Goal: Book appointment/travel/reservation

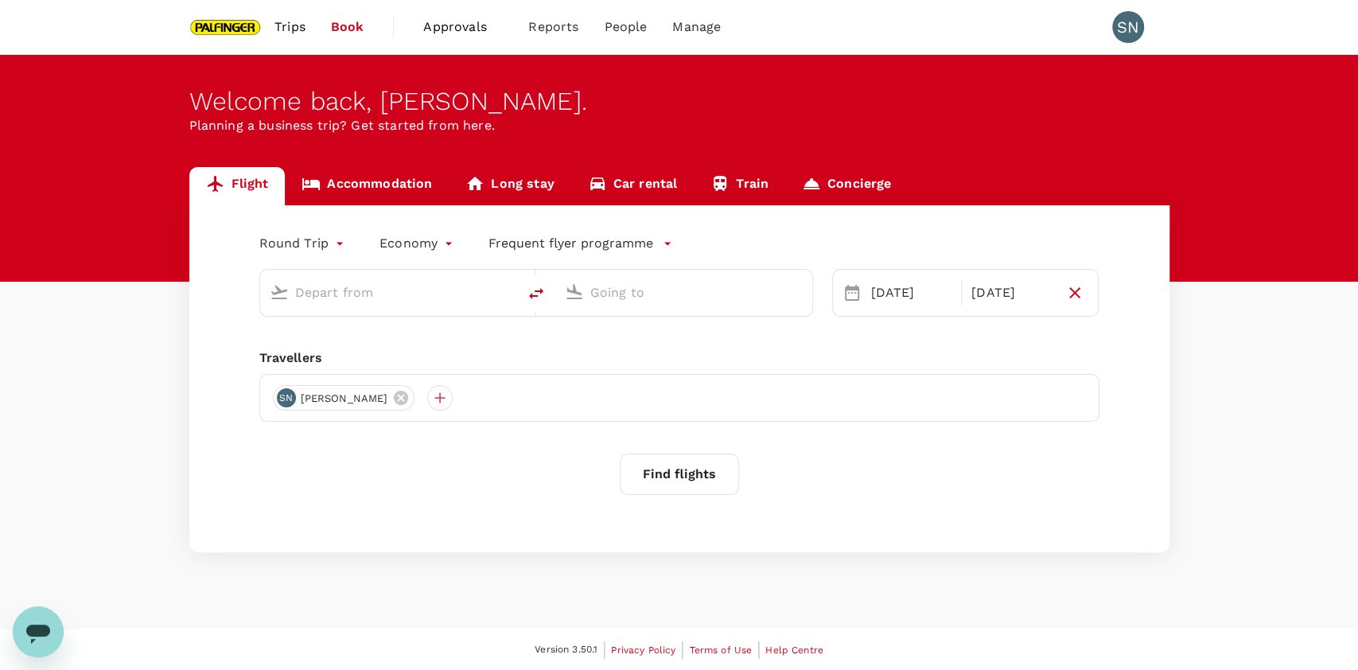
type input "[GEOGRAPHIC_DATA], [GEOGRAPHIC_DATA] (any)"
type input "Tokyo Intl (HND)"
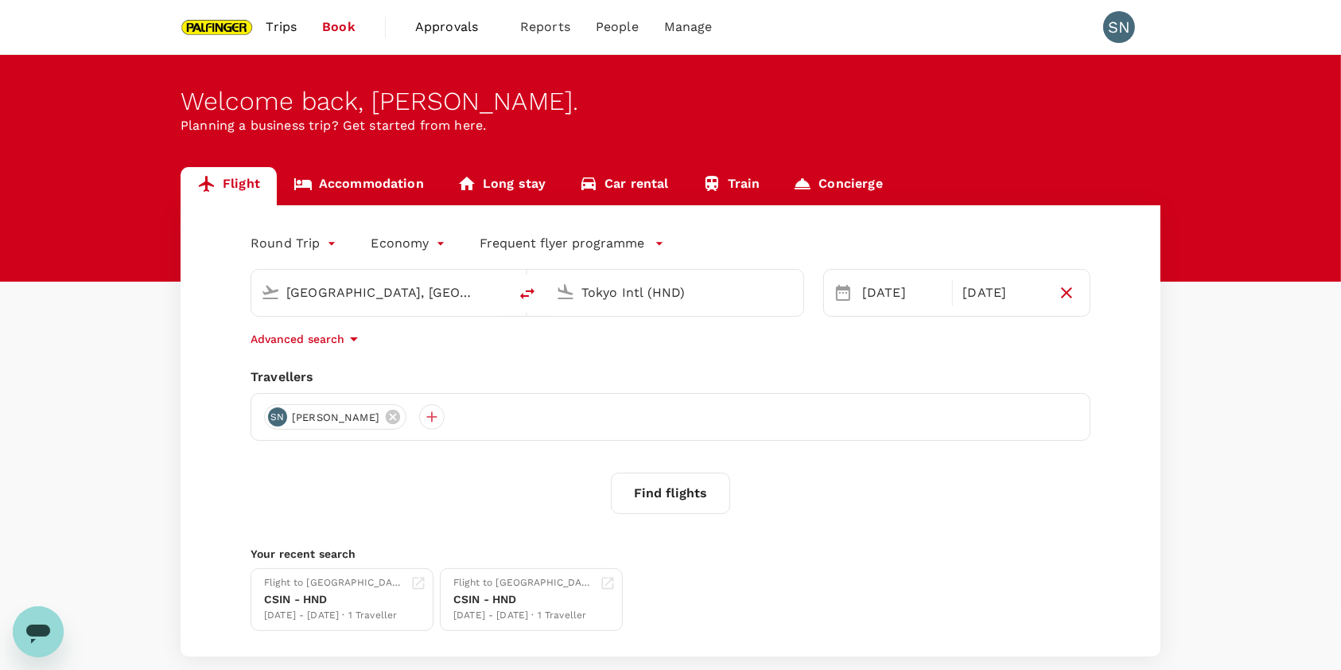
click at [338, 180] on link "Accommodation" at bounding box center [359, 186] width 164 height 38
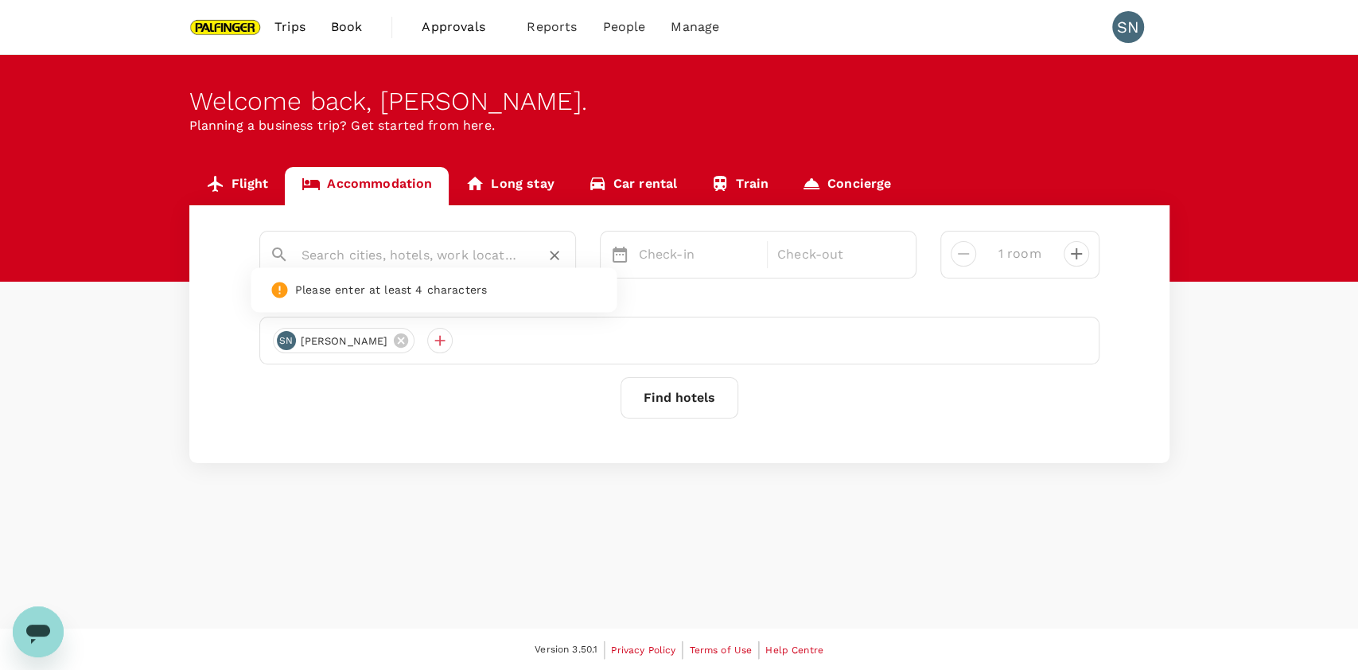
click at [388, 264] on input "text" at bounding box center [410, 255] width 219 height 25
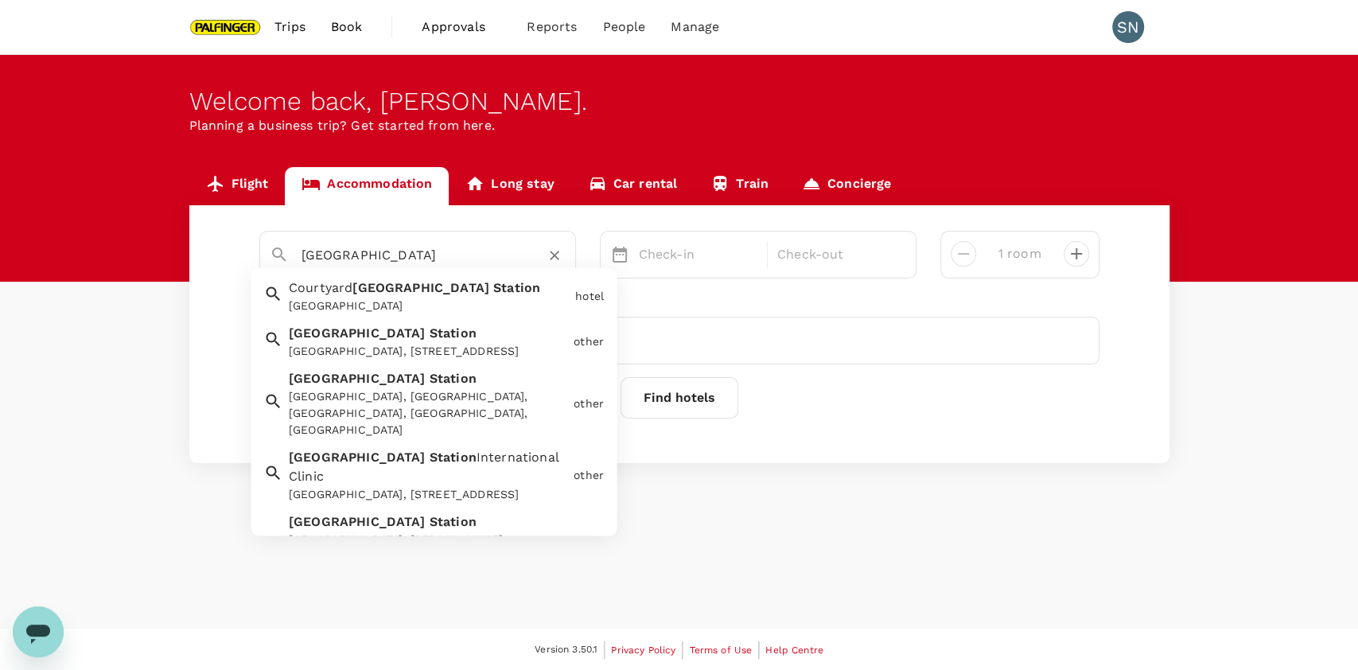
click at [443, 348] on div "[GEOGRAPHIC_DATA], [STREET_ADDRESS]" at bounding box center [428, 352] width 278 height 17
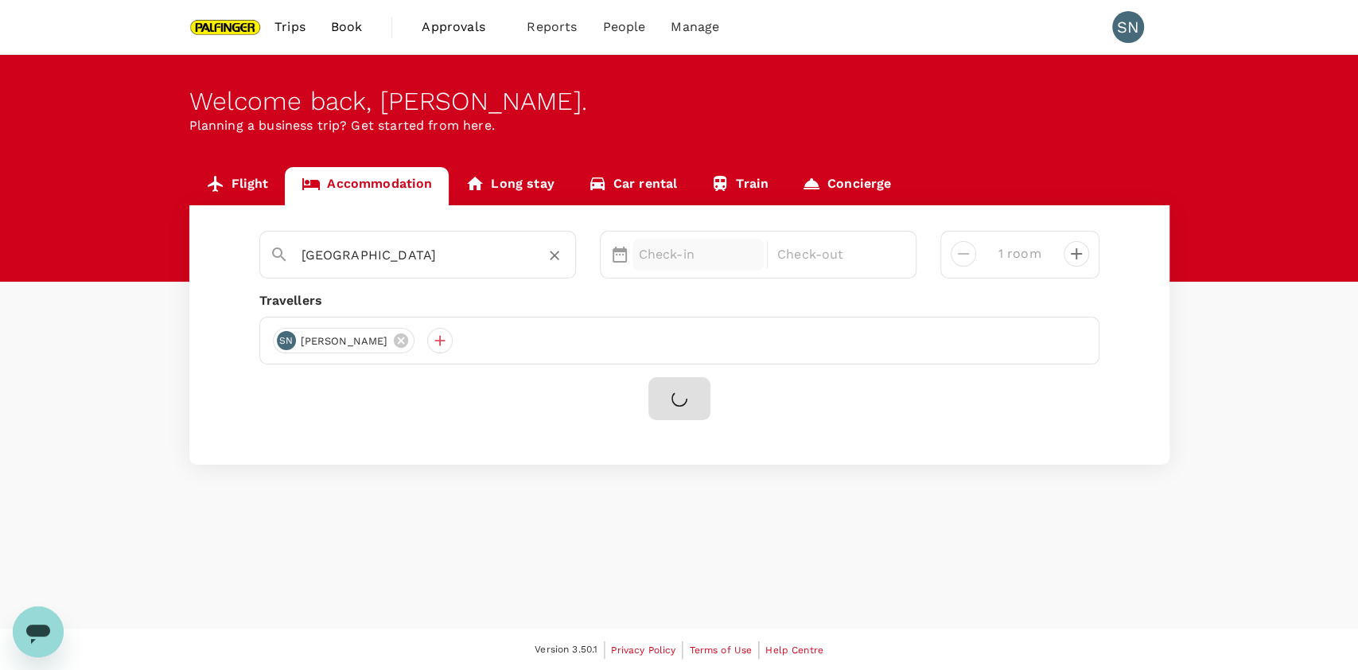
type input "[GEOGRAPHIC_DATA]"
click at [662, 258] on p "Check-in" at bounding box center [698, 254] width 119 height 19
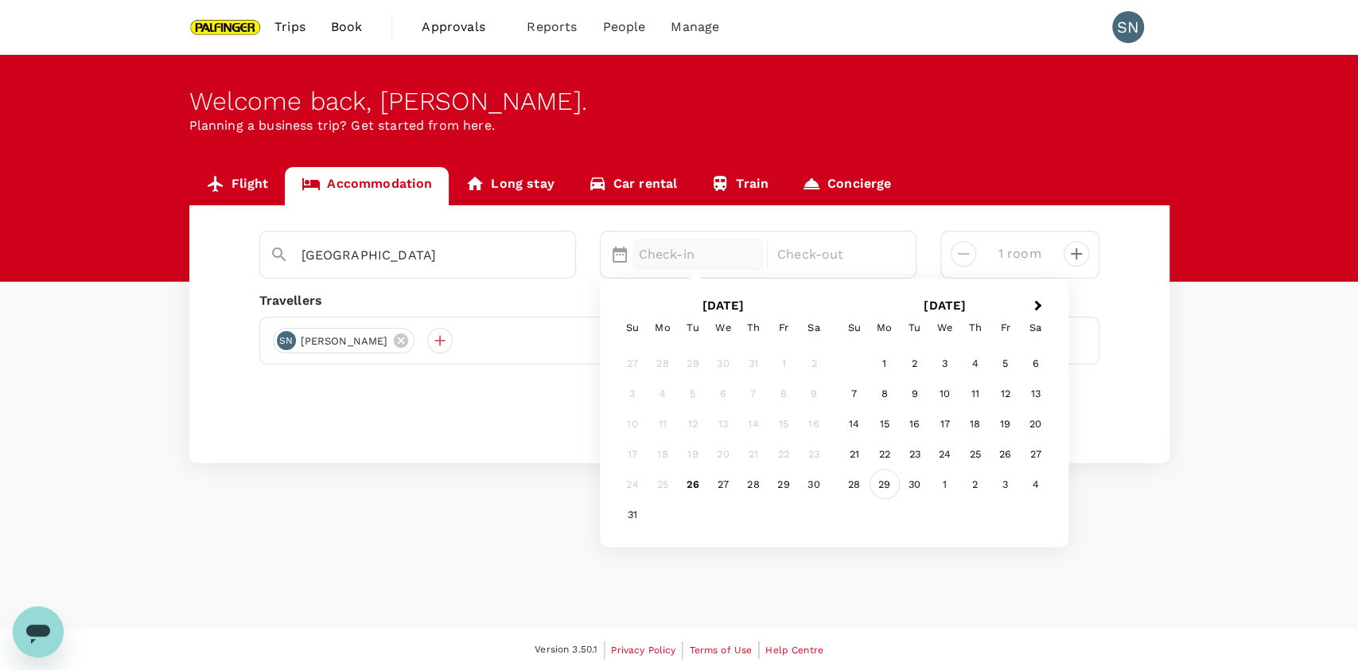
click at [878, 480] on div "29" at bounding box center [884, 483] width 30 height 30
click at [687, 480] on div "30" at bounding box center [693, 483] width 30 height 30
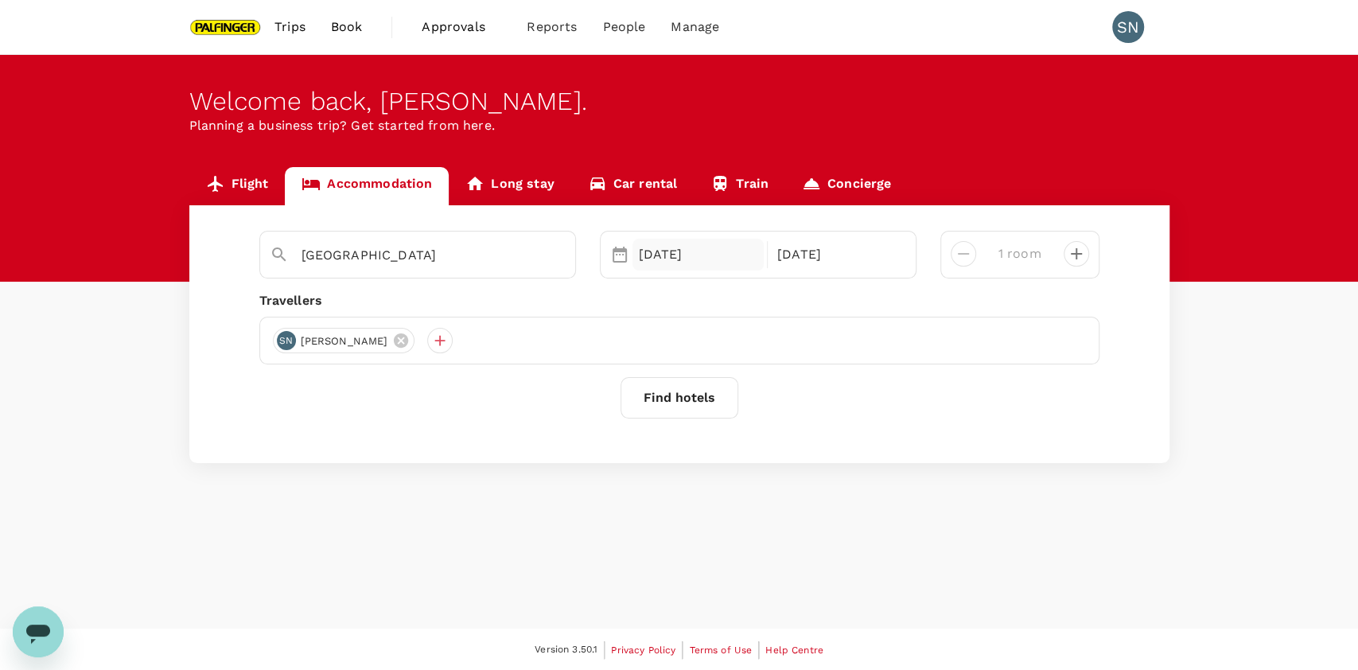
click at [718, 260] on div "[DATE]" at bounding box center [698, 255] width 132 height 32
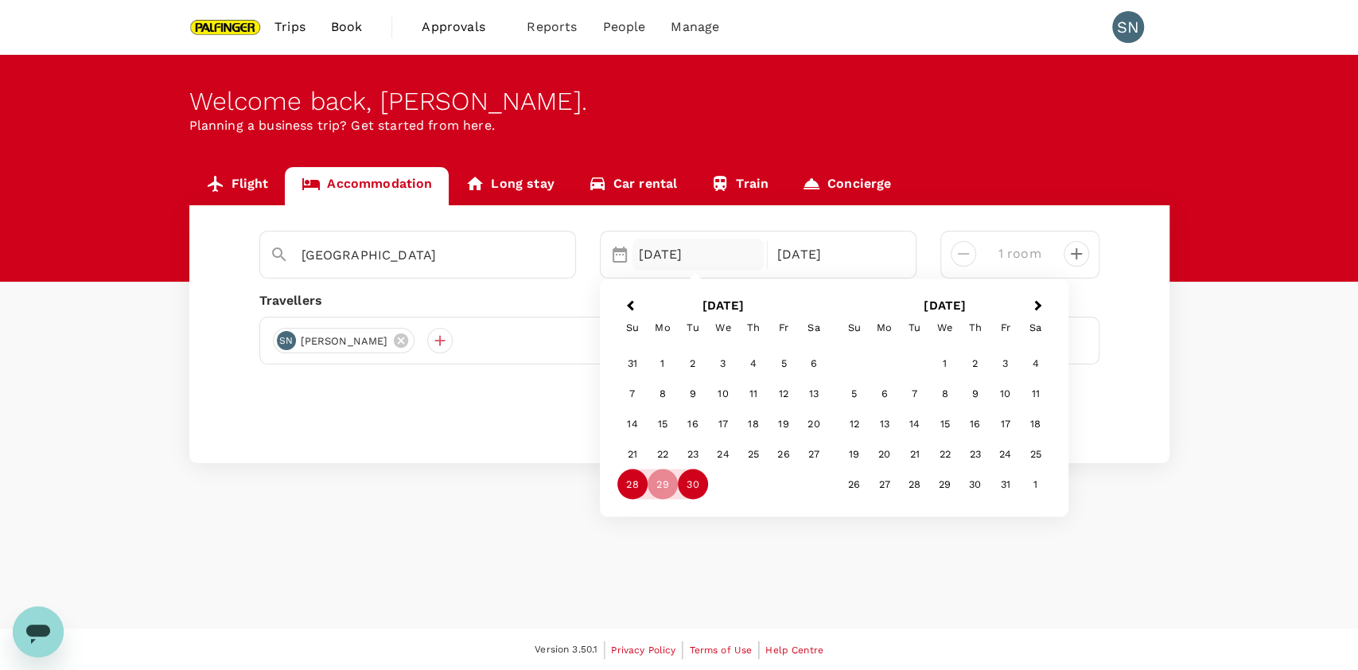
click at [636, 480] on div "28" at bounding box center [632, 483] width 30 height 30
click at [666, 480] on div "29" at bounding box center [662, 483] width 30 height 30
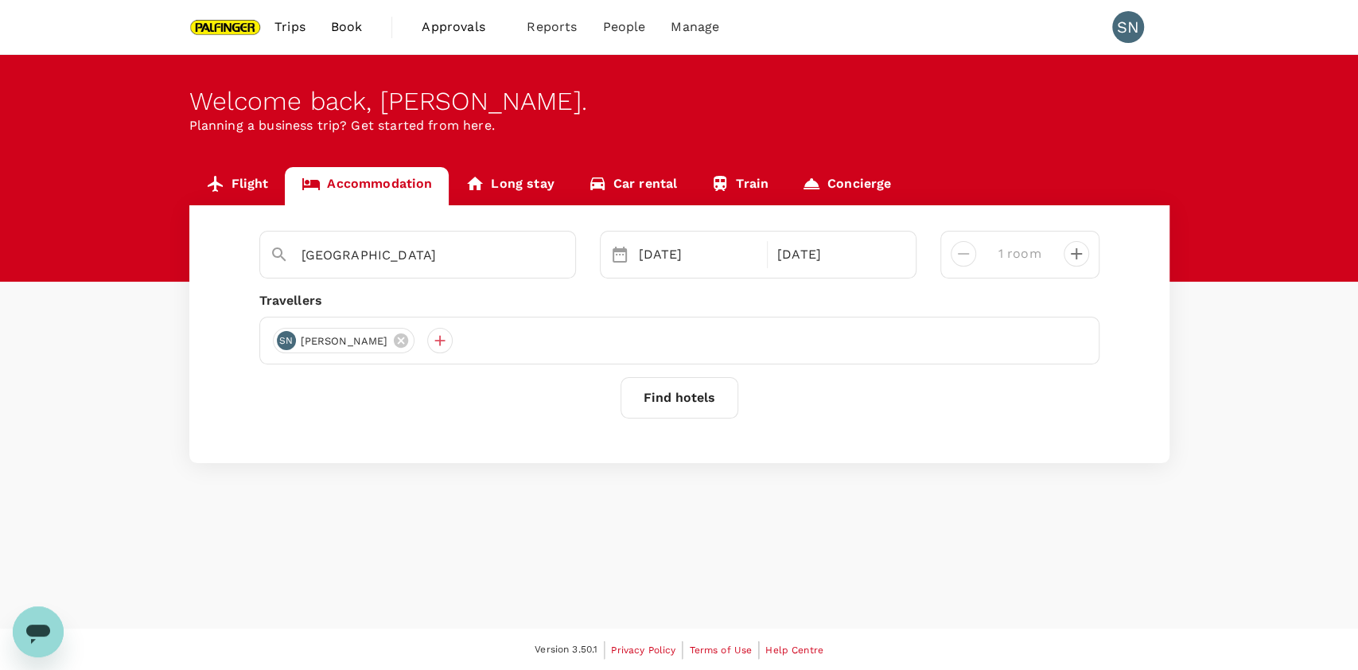
click at [670, 400] on button "Find hotels" at bounding box center [679, 397] width 118 height 41
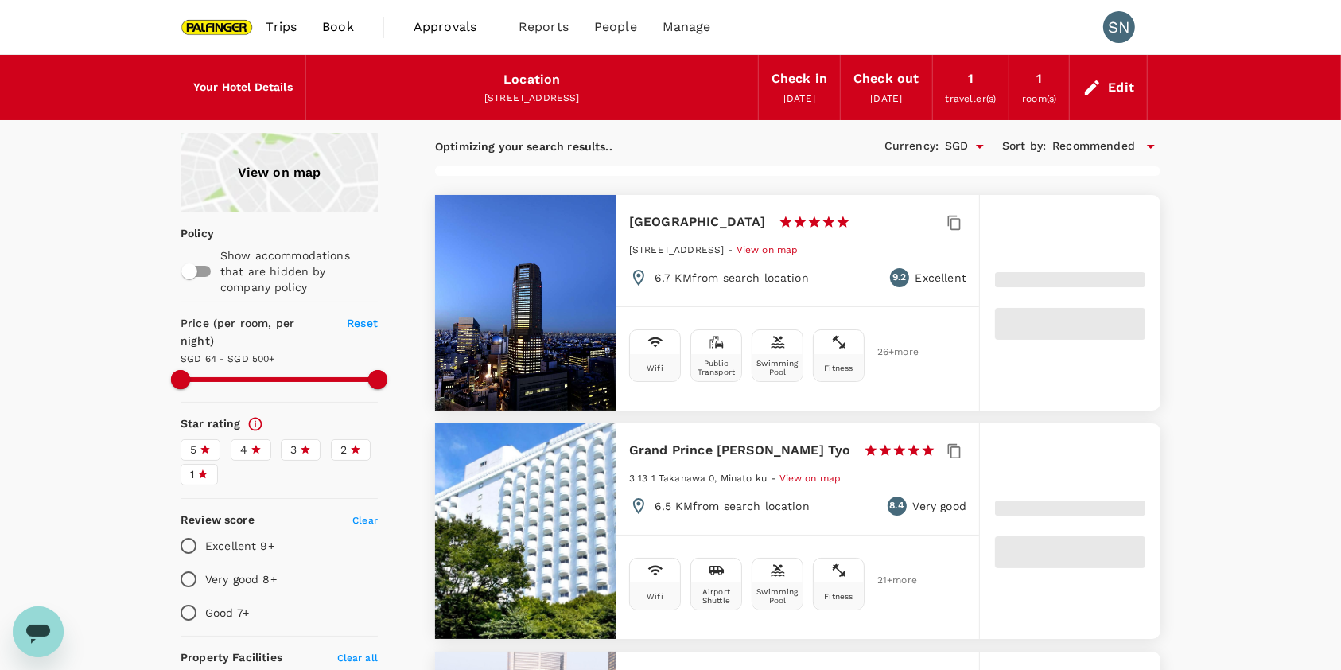
type input "499.73"
type input "50.73"
type input "499.21"
type input "34.21"
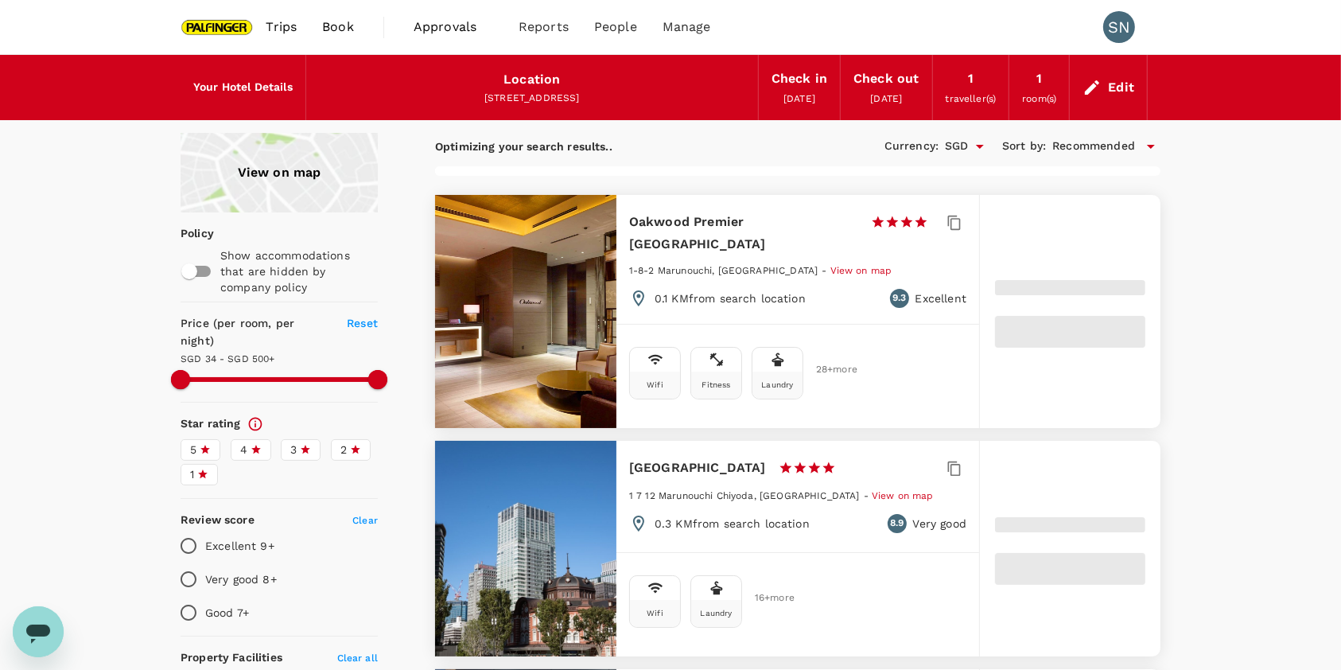
type input "499.21"
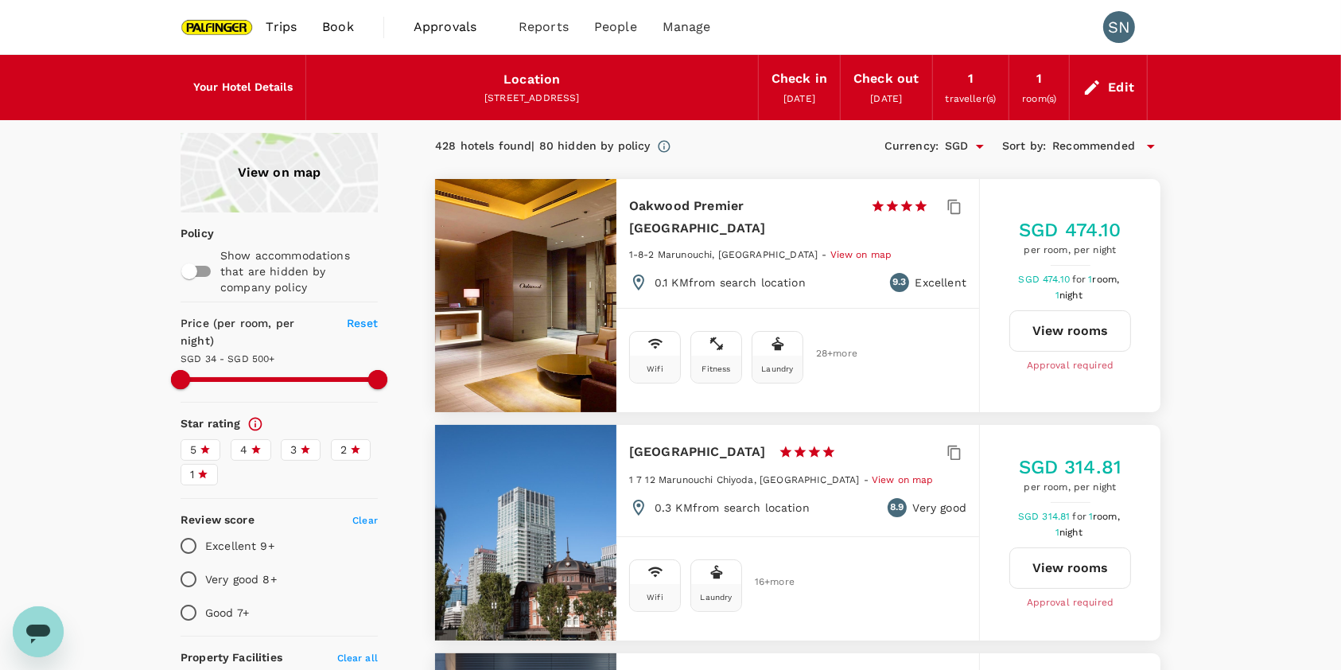
click at [214, 538] on p "Excellent 9+" at bounding box center [239, 546] width 69 height 16
click at [205, 529] on input "Excellent 9+" at bounding box center [188, 545] width 33 height 33
radio input "true"
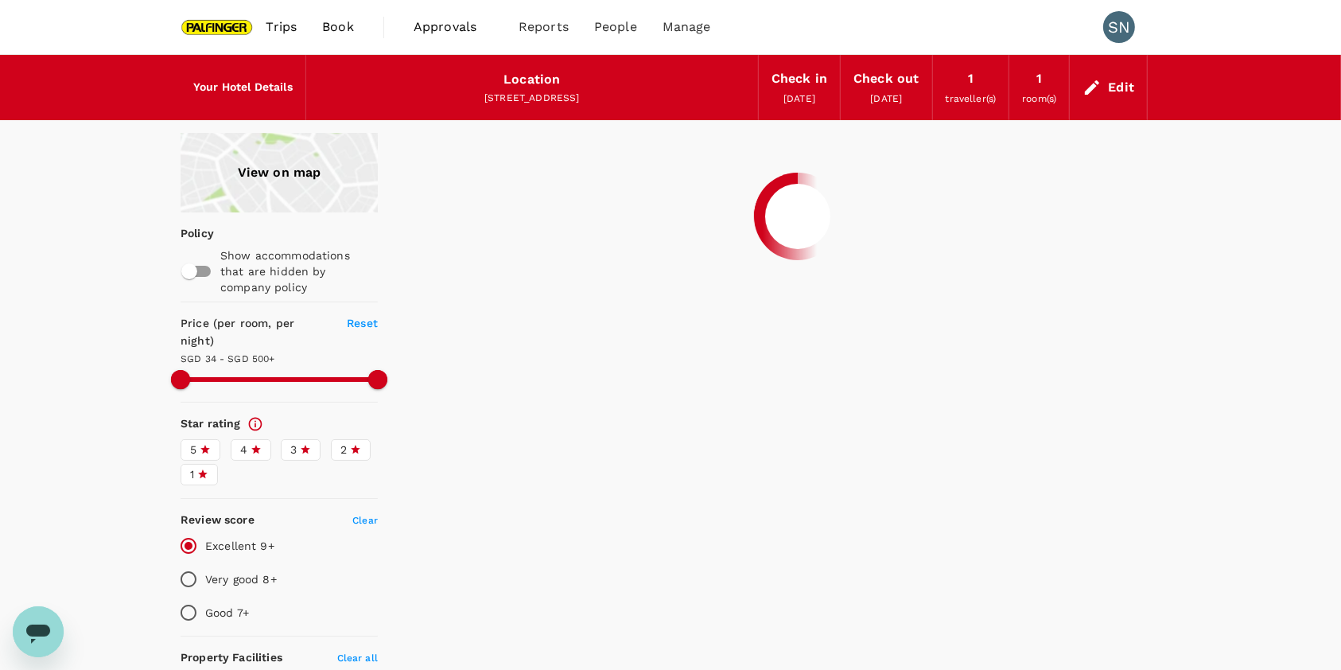
type input "499.21"
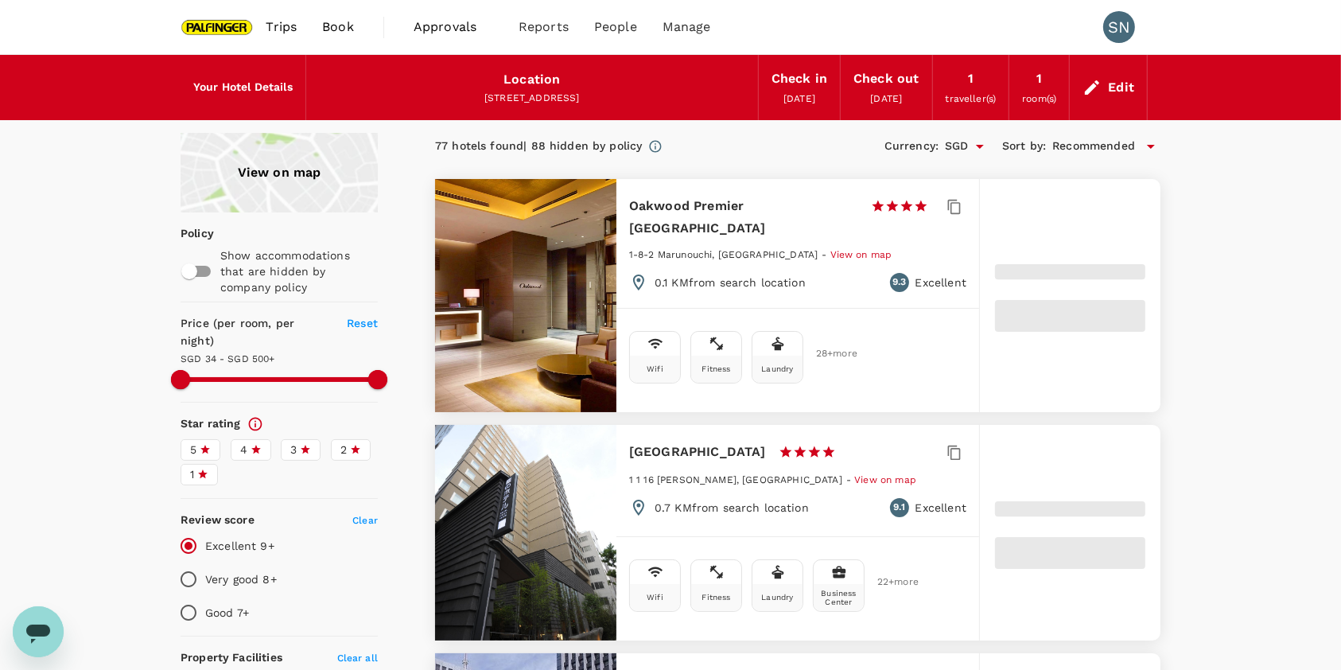
click at [190, 529] on input "Excellent 9+" at bounding box center [188, 545] width 33 height 33
click at [190, 562] on input "Very good 8+" at bounding box center [188, 578] width 33 height 33
radio input "true"
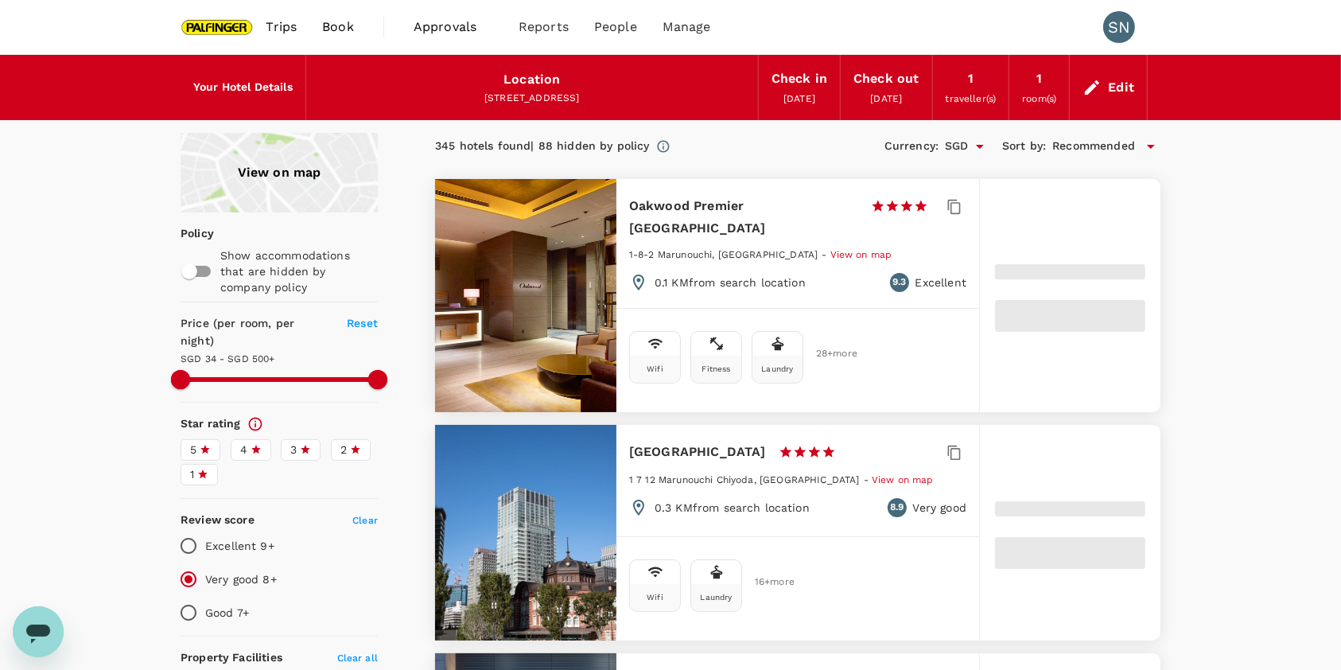
click at [1132, 143] on span "Recommended" at bounding box center [1093, 146] width 83 height 17
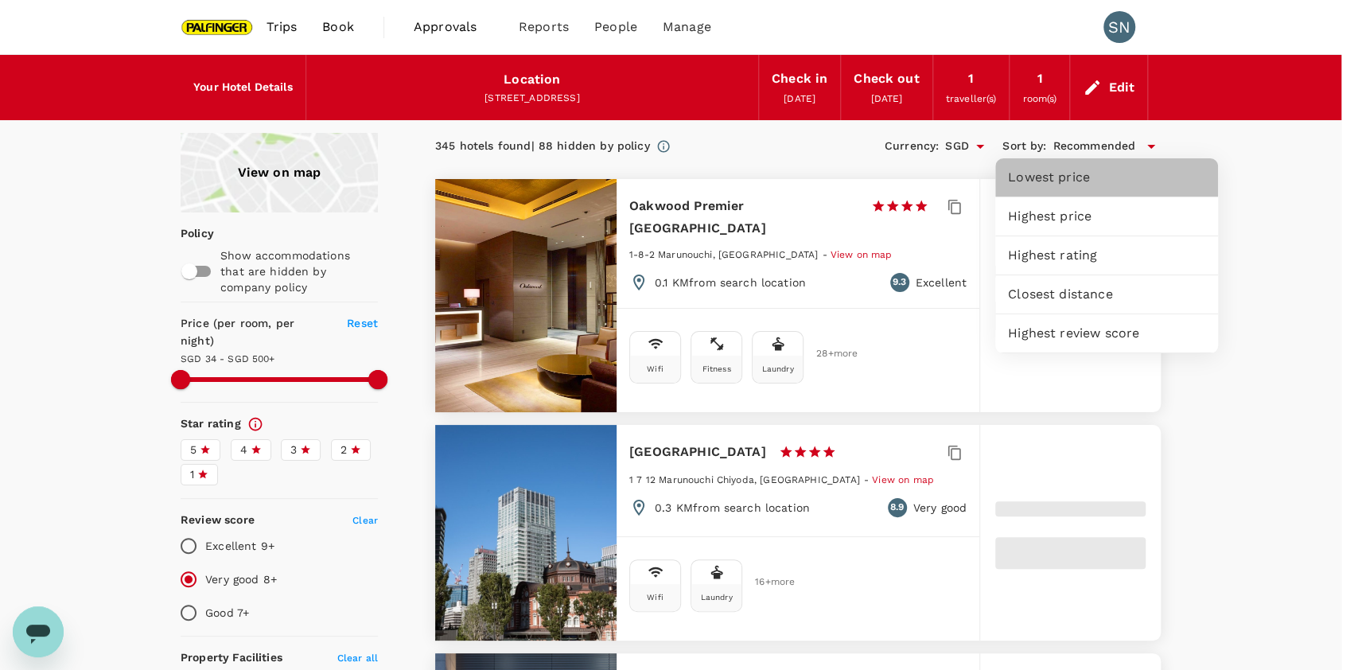
click at [1102, 182] on span "Lowest price" at bounding box center [1106, 177] width 197 height 19
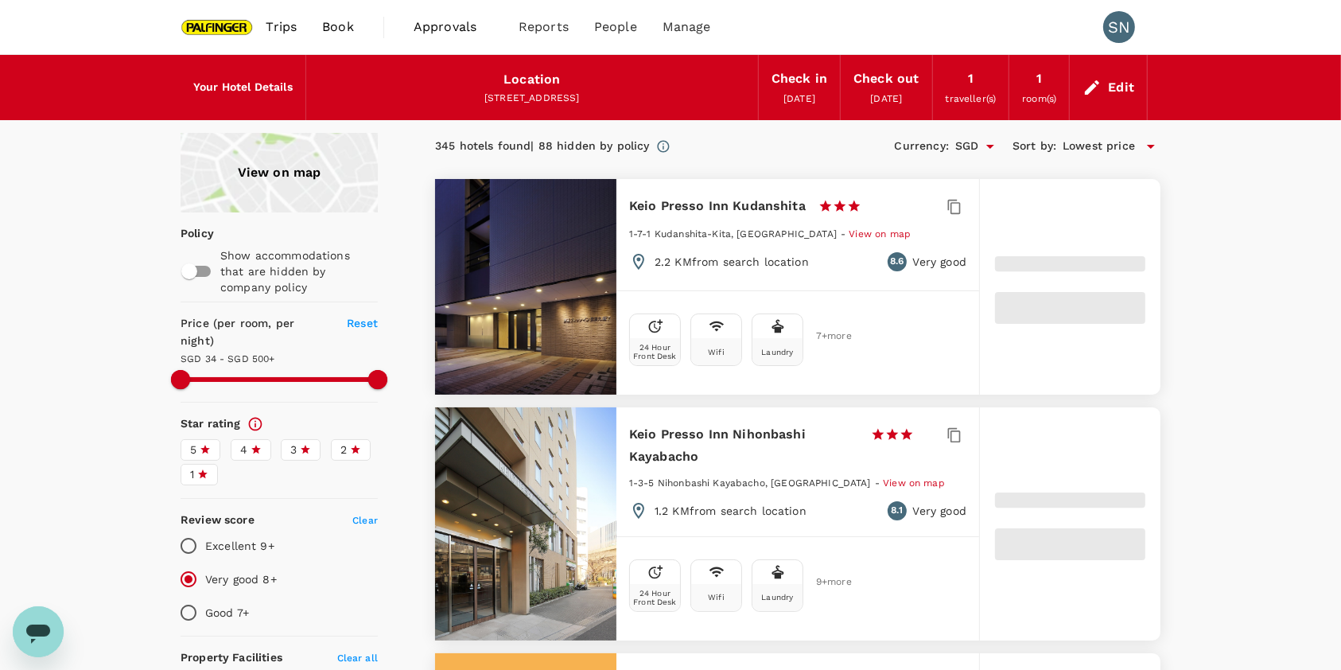
click at [293, 175] on div "View on map" at bounding box center [279, 173] width 197 height 80
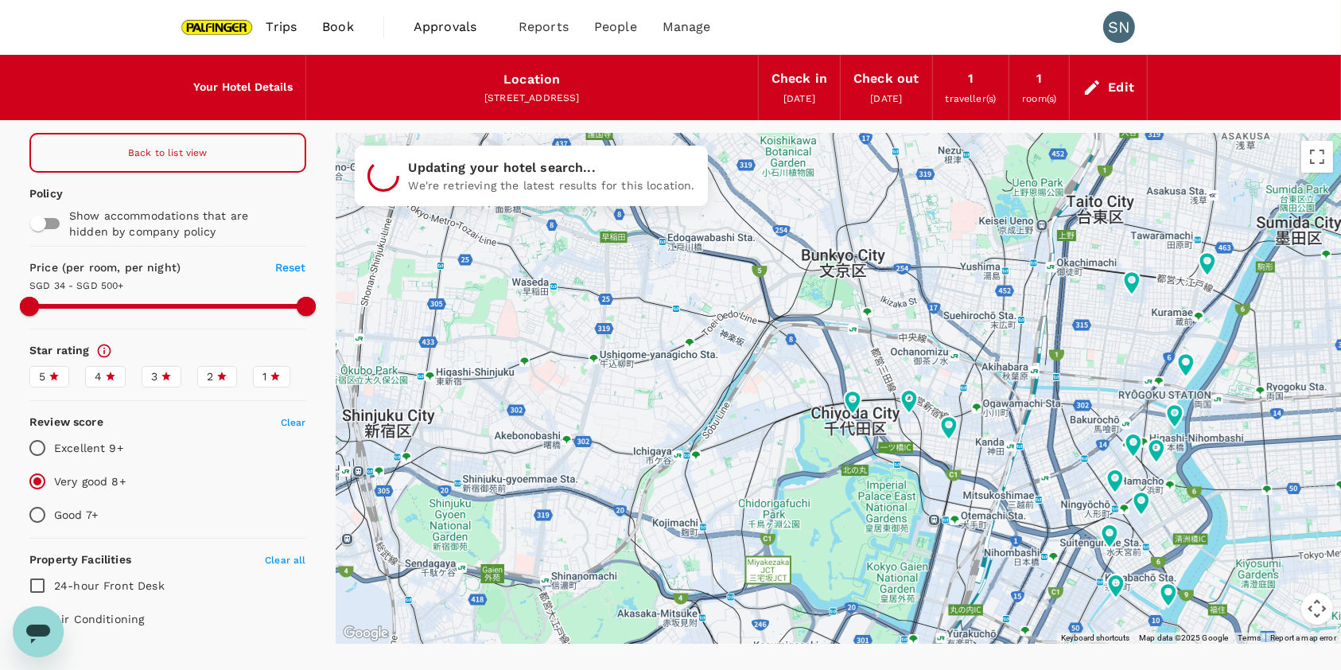
type input "499.21"
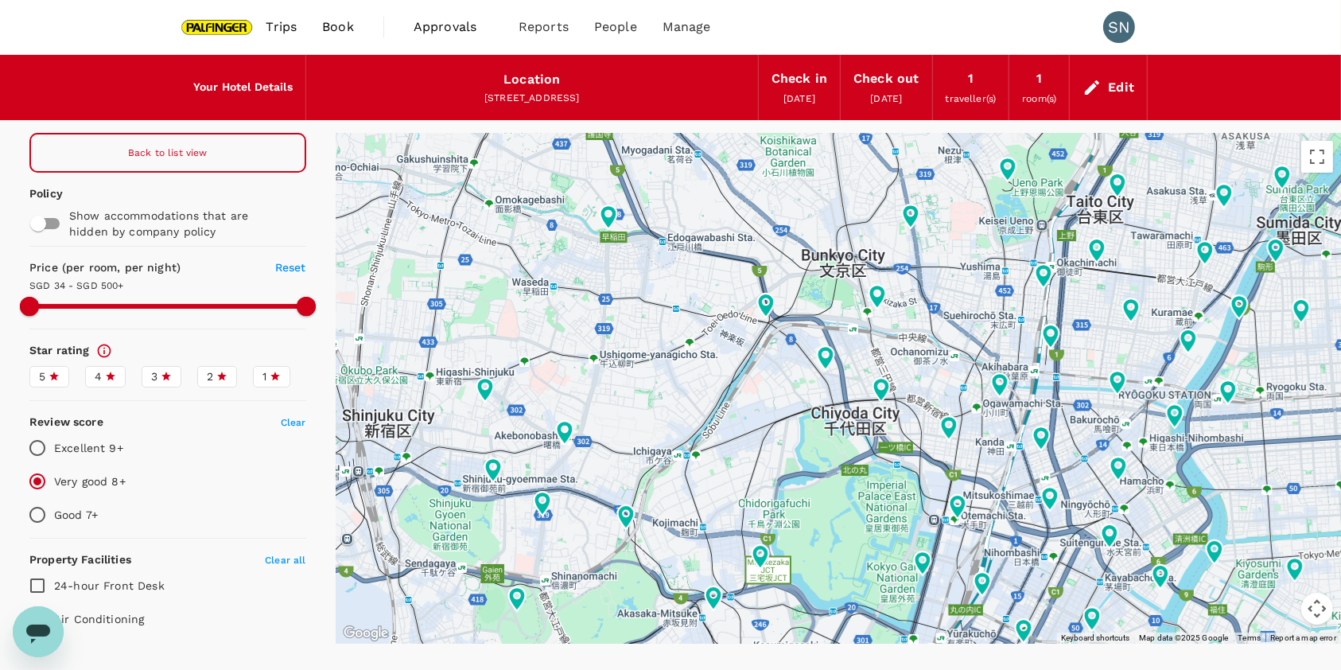
click at [49, 216] on input "checkbox" at bounding box center [38, 223] width 91 height 30
checkbox input "true"
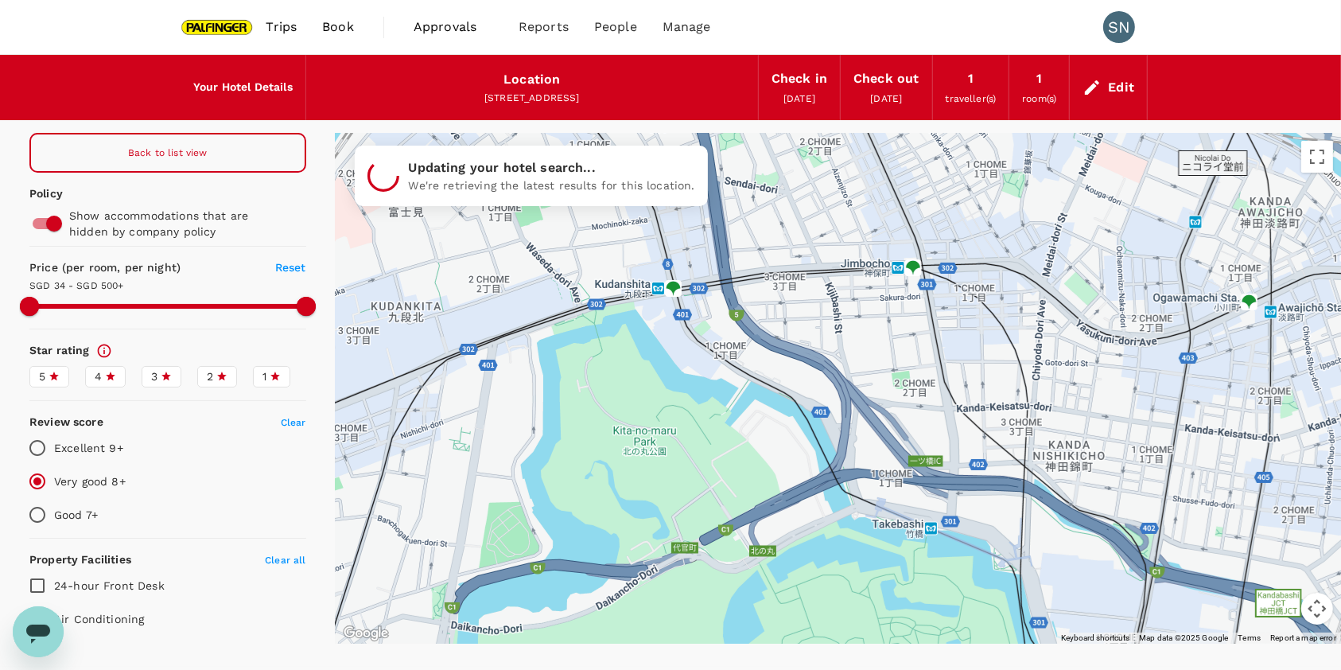
drag, startPoint x: 958, startPoint y: 420, endPoint x: 837, endPoint y: 315, distance: 160.7
click at [837, 315] on div at bounding box center [1230, 607] width 1018 height 636
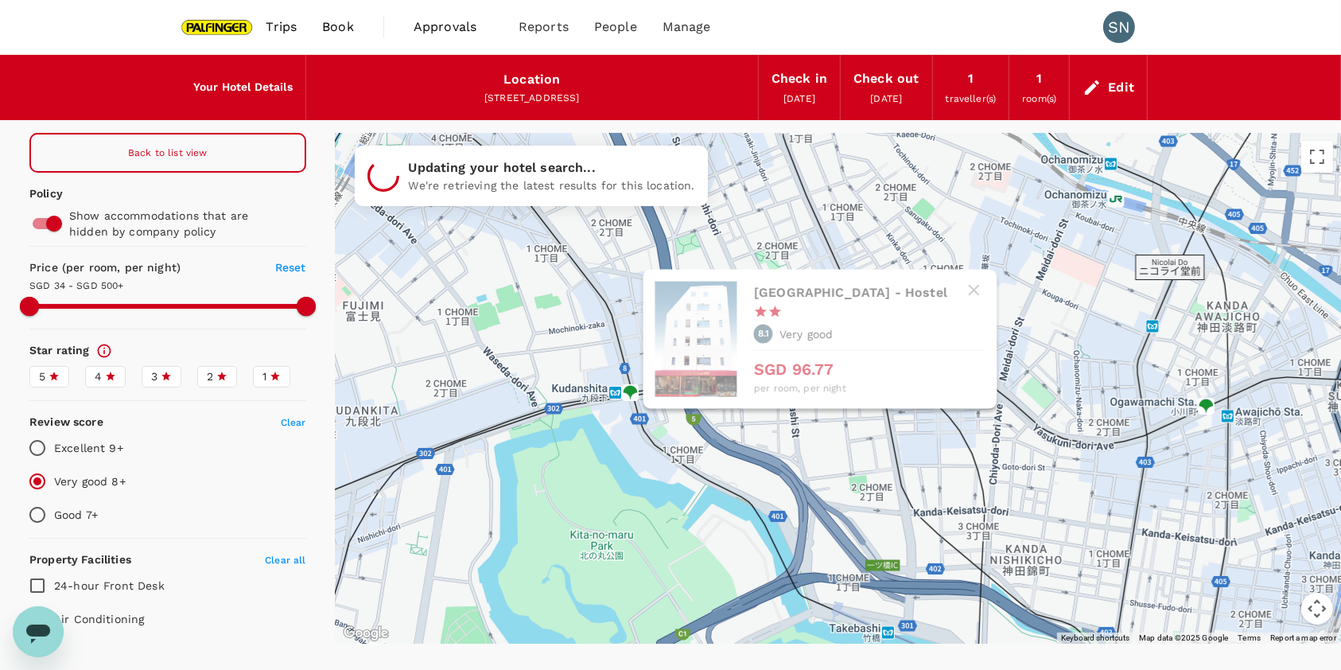
drag, startPoint x: 864, startPoint y: 319, endPoint x: 841, endPoint y: 428, distance: 111.5
click at [841, 409] on div "Sakura Hotel Jimbocho - Hostel 1 Star 2 Stars 3 Stars 4 Stars 5 Stars 8.1 Very …" at bounding box center [820, 339] width 354 height 139
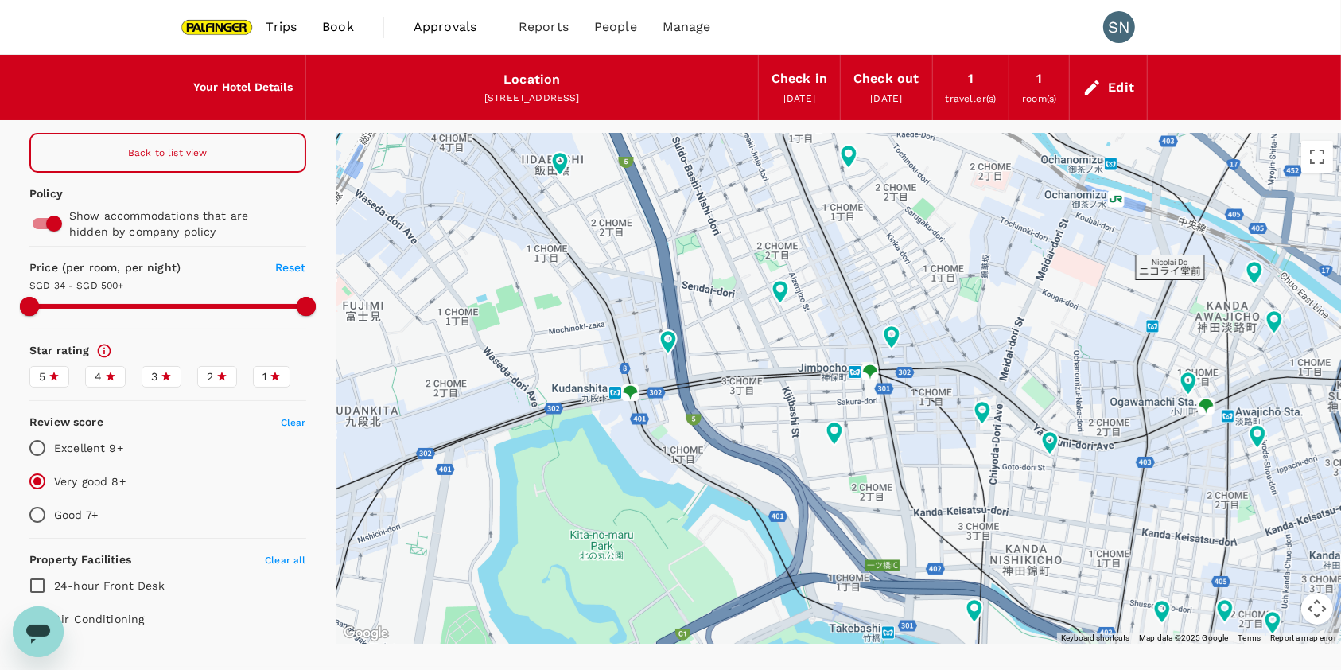
type input "499.21"
